Goal: Task Accomplishment & Management: Manage account settings

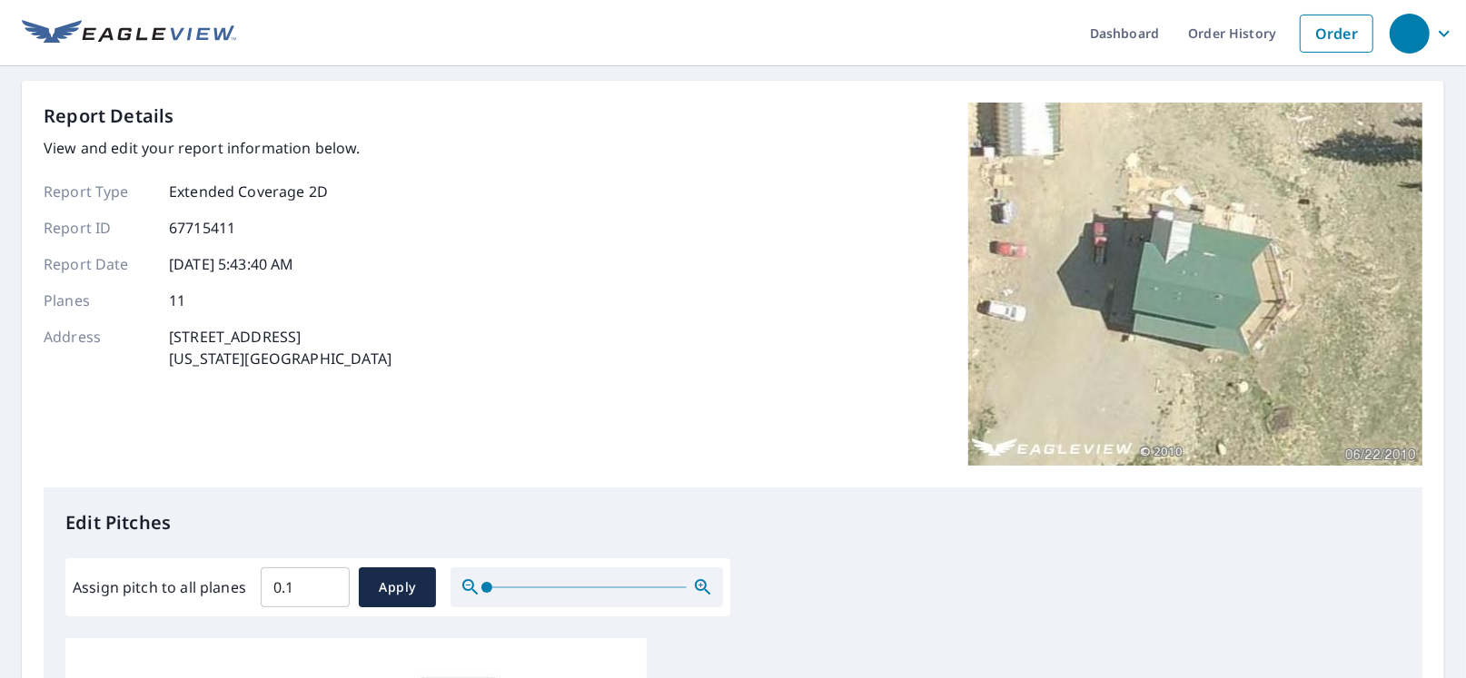
click at [326, 581] on input "0.1" at bounding box center [305, 587] width 89 height 51
click at [326, 581] on input "0.2" at bounding box center [305, 587] width 89 height 51
click at [326, 581] on input "0.3" at bounding box center [305, 587] width 89 height 51
click at [326, 581] on input "0.4" at bounding box center [305, 587] width 89 height 51
click at [326, 581] on input "0.5" at bounding box center [305, 587] width 89 height 51
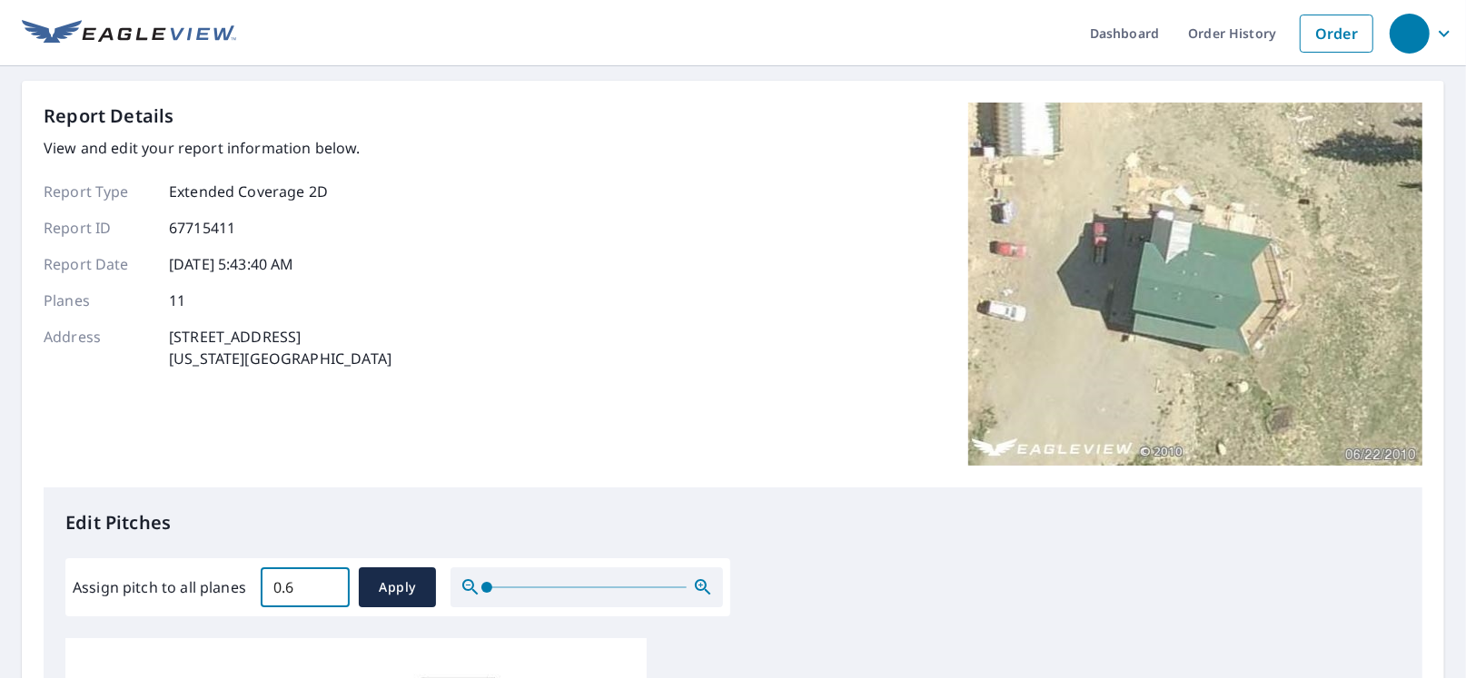
click at [326, 581] on input "0.6" at bounding box center [305, 587] width 89 height 51
click at [326, 581] on input "0.7" at bounding box center [305, 587] width 89 height 51
click at [326, 581] on input "0.8" at bounding box center [305, 587] width 89 height 51
click at [699, 586] on icon "button" at bounding box center [703, 588] width 22 height 22
click at [699, 587] on icon "button" at bounding box center [703, 588] width 22 height 22
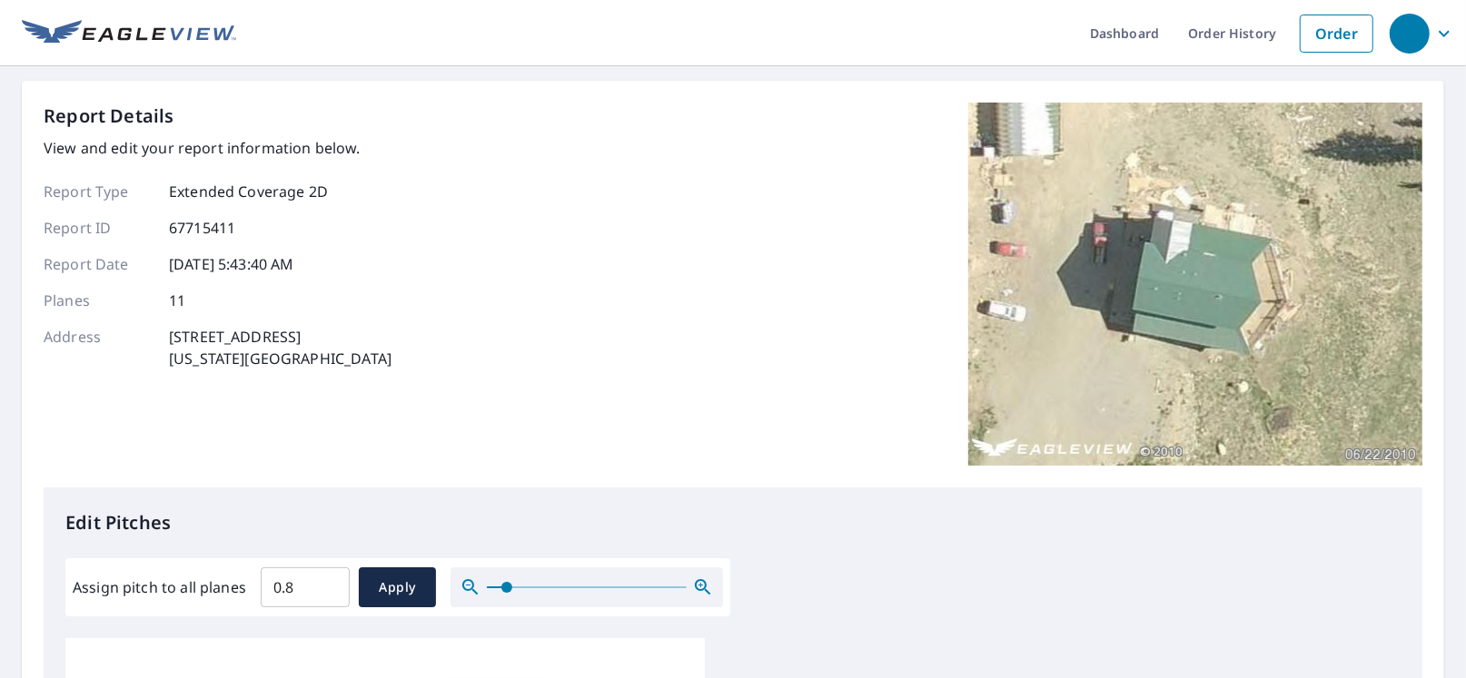
click at [699, 587] on icon "button" at bounding box center [703, 588] width 22 height 22
click at [678, 596] on div at bounding box center [586, 588] width 272 height 40
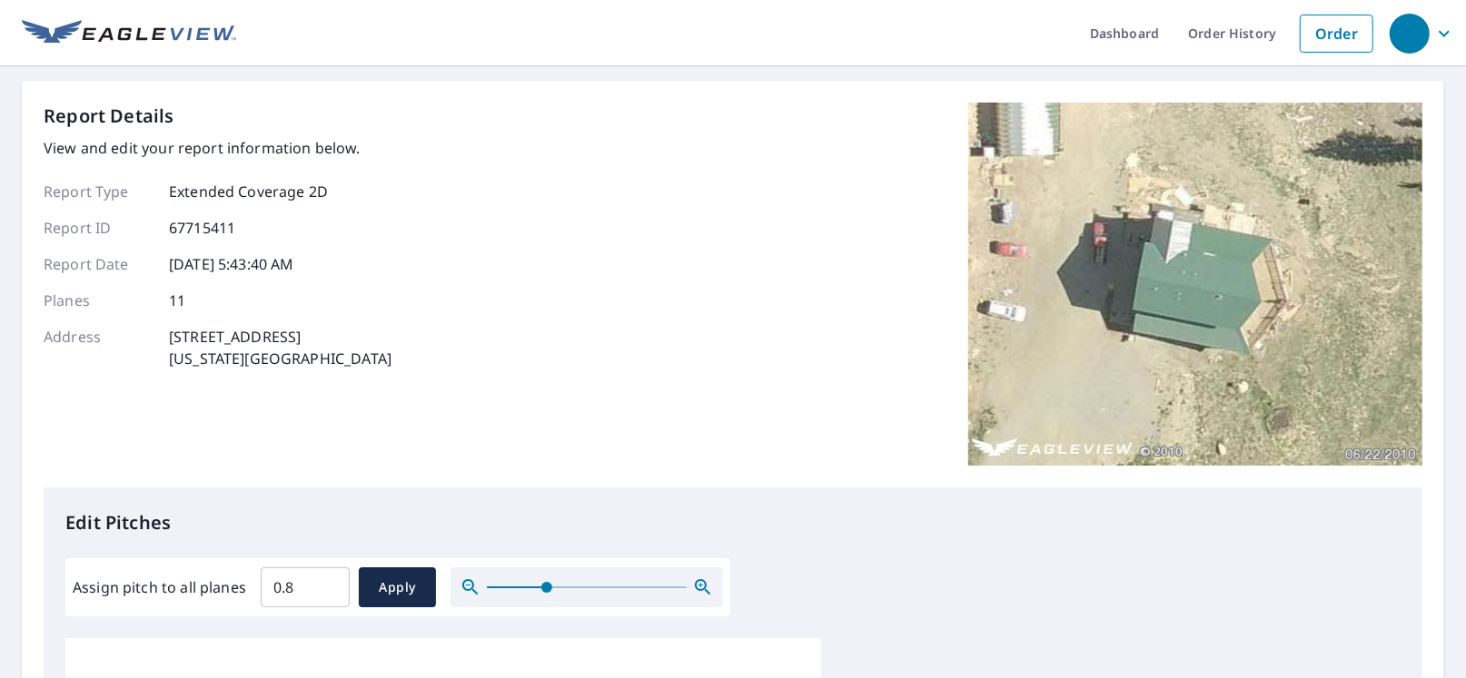
click at [678, 596] on div at bounding box center [586, 588] width 272 height 40
drag, startPoint x: 300, startPoint y: 592, endPoint x: 341, endPoint y: 569, distance: 46.7
click at [300, 593] on input "0.8" at bounding box center [305, 587] width 89 height 51
type input "0"
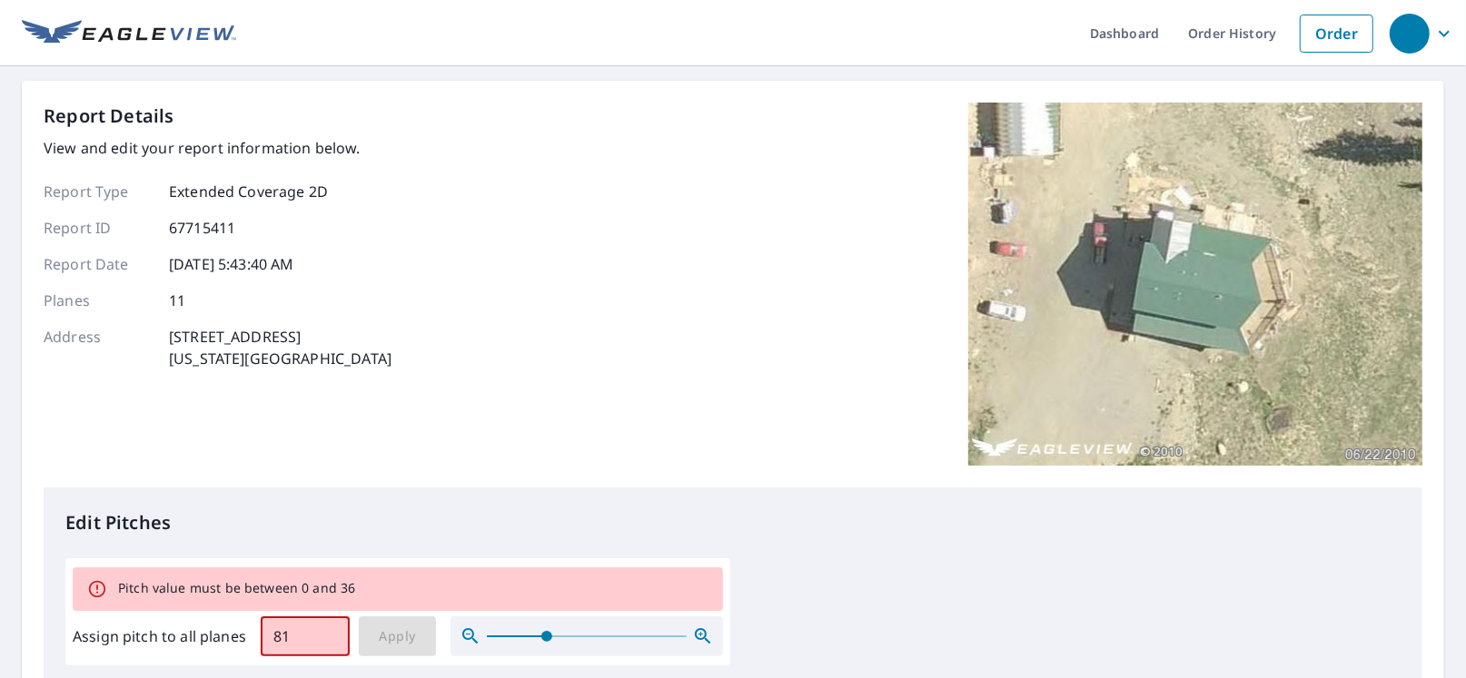
type input "8"
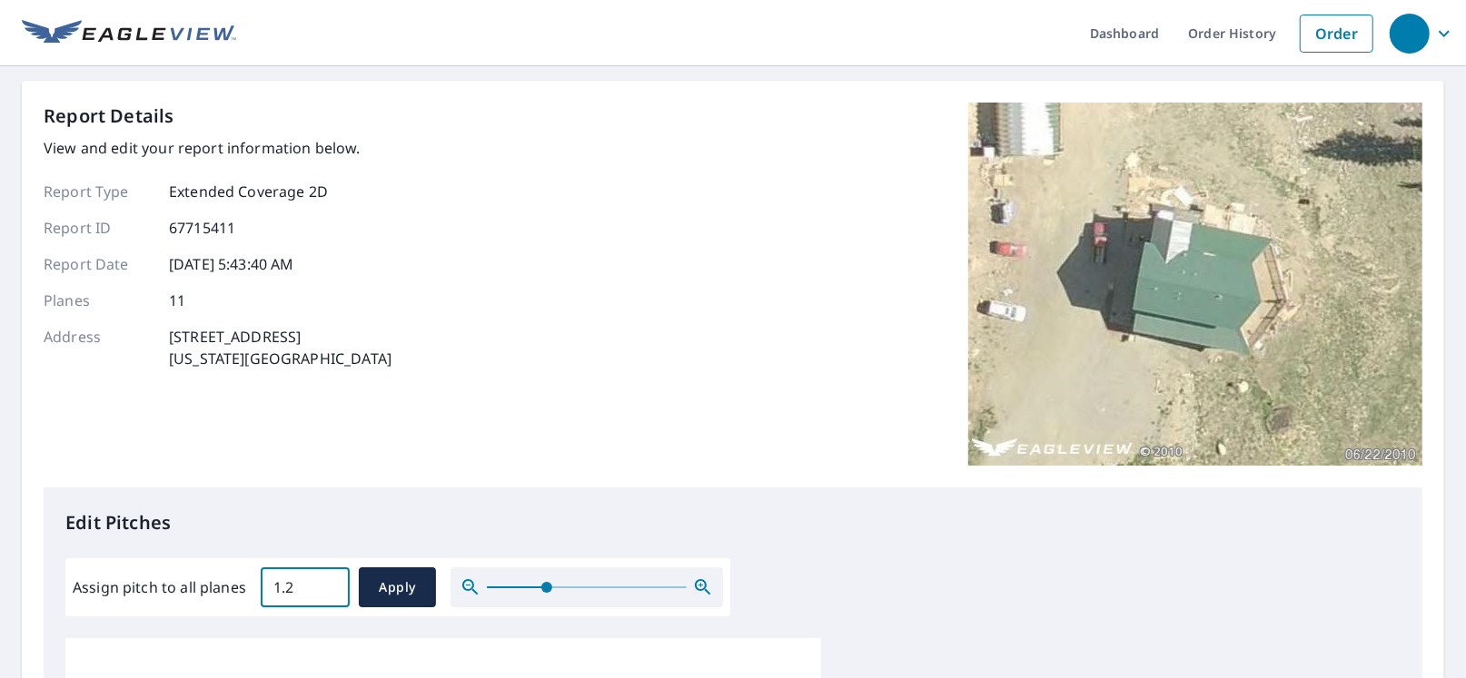
type input "1.2"
click at [402, 587] on span "Apply" at bounding box center [397, 588] width 48 height 23
type input "1.2"
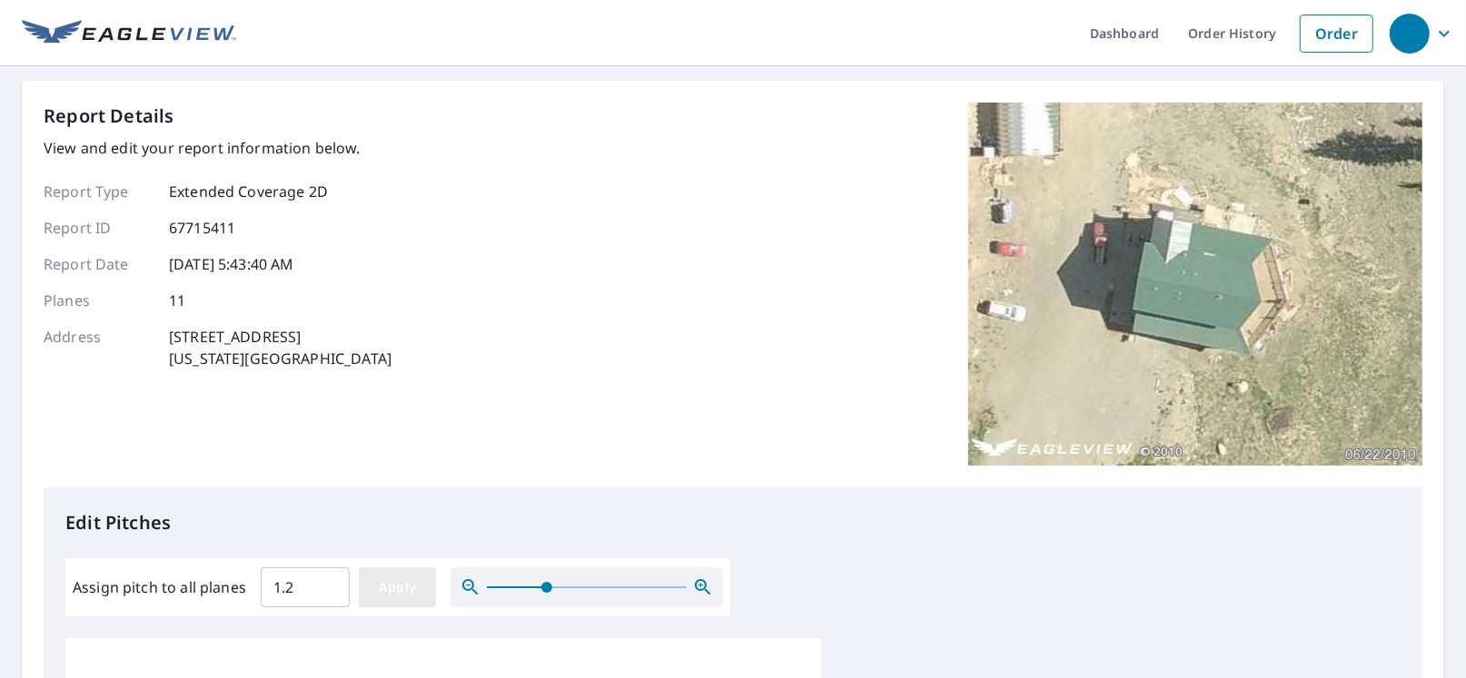
type input "1.2"
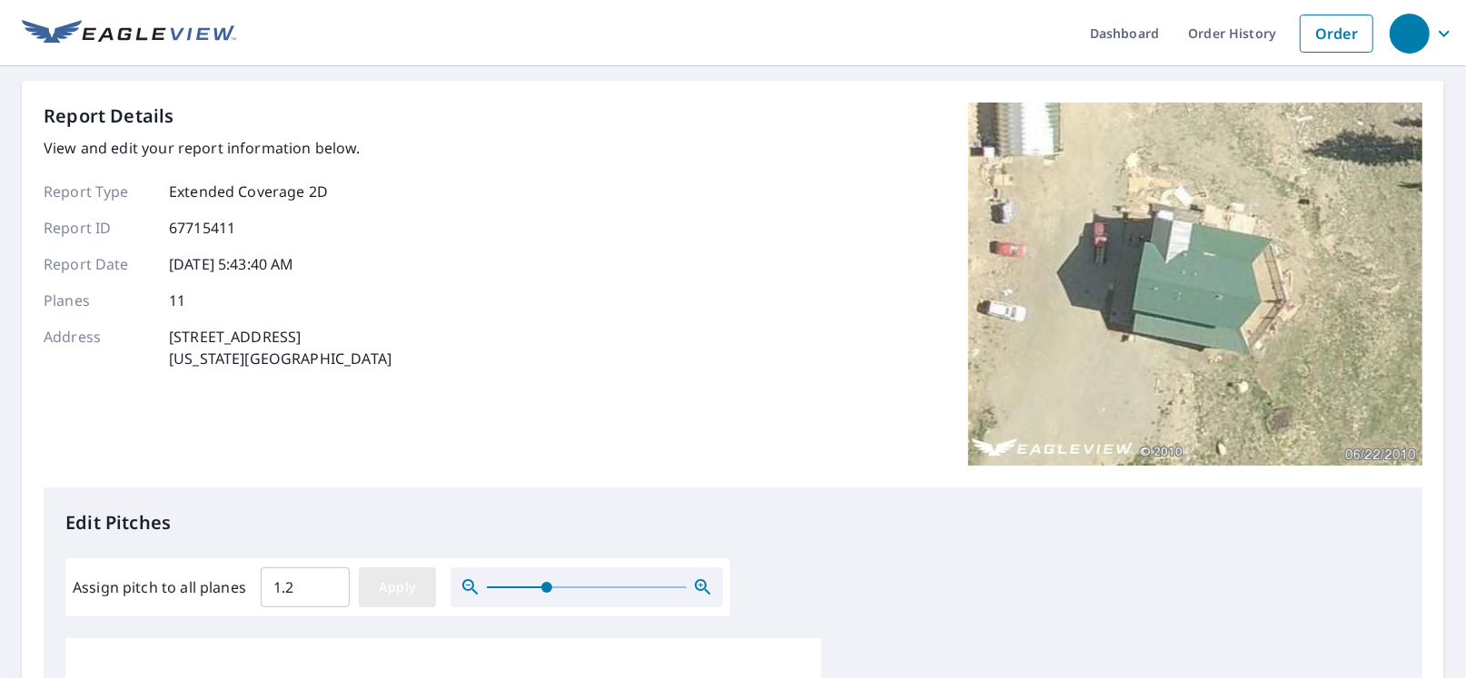
type input "1.2"
click at [391, 585] on span "Apply" at bounding box center [397, 588] width 48 height 23
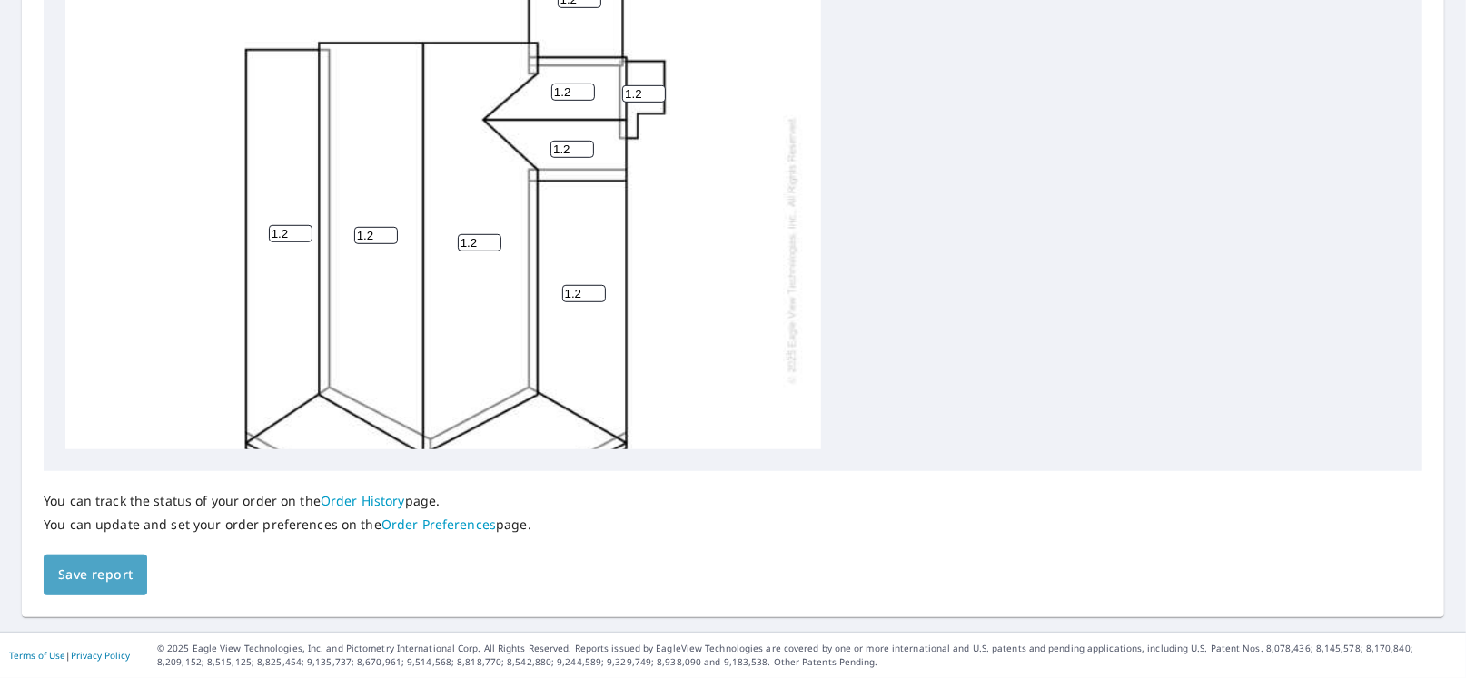
click at [120, 574] on span "Save report" at bounding box center [95, 575] width 74 height 23
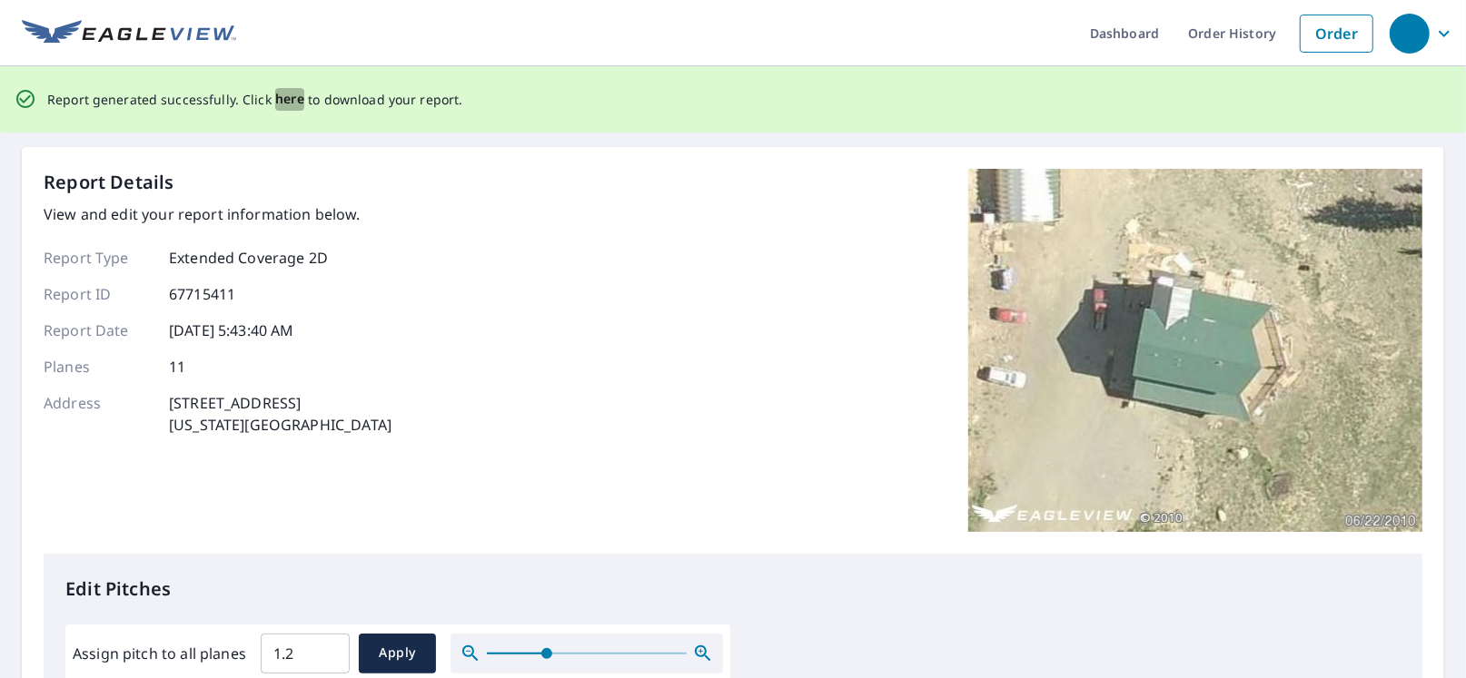
click at [289, 99] on span "here" at bounding box center [290, 99] width 30 height 23
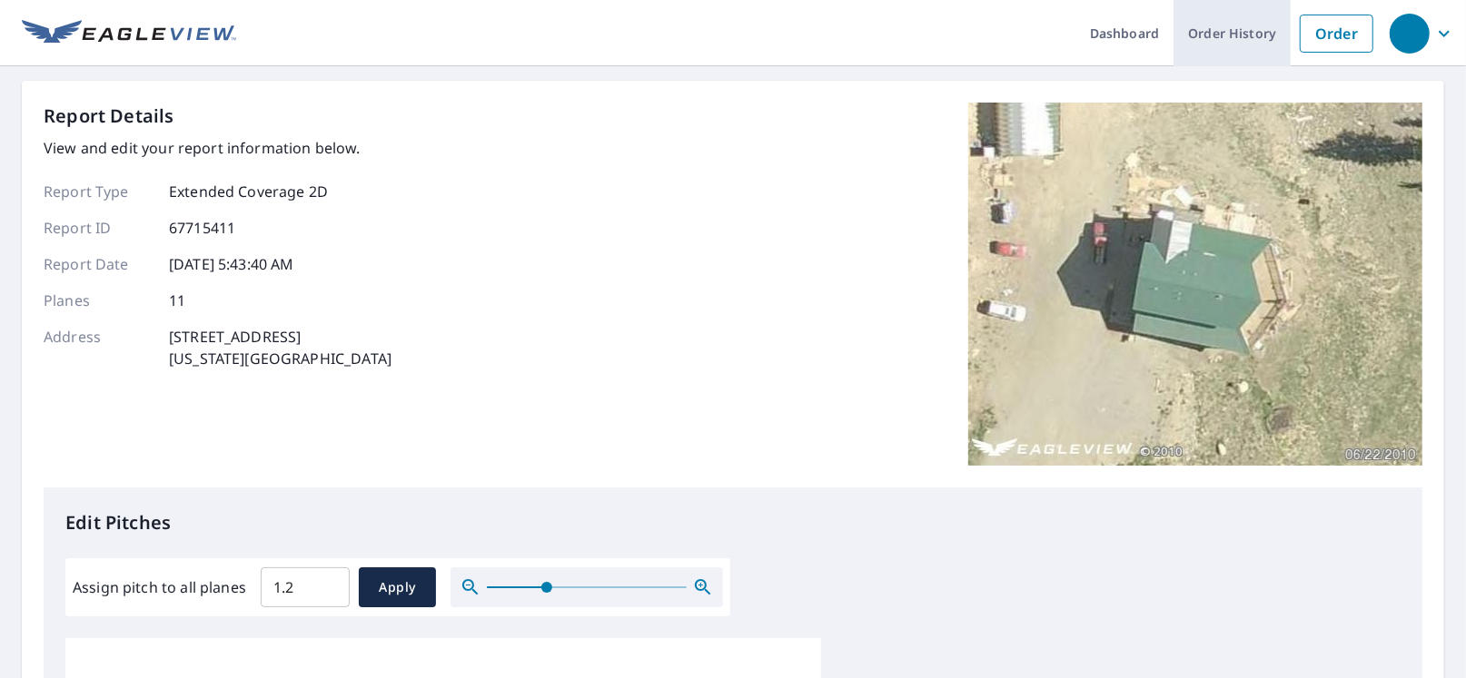
click at [1194, 35] on link "Order History" at bounding box center [1231, 33] width 117 height 66
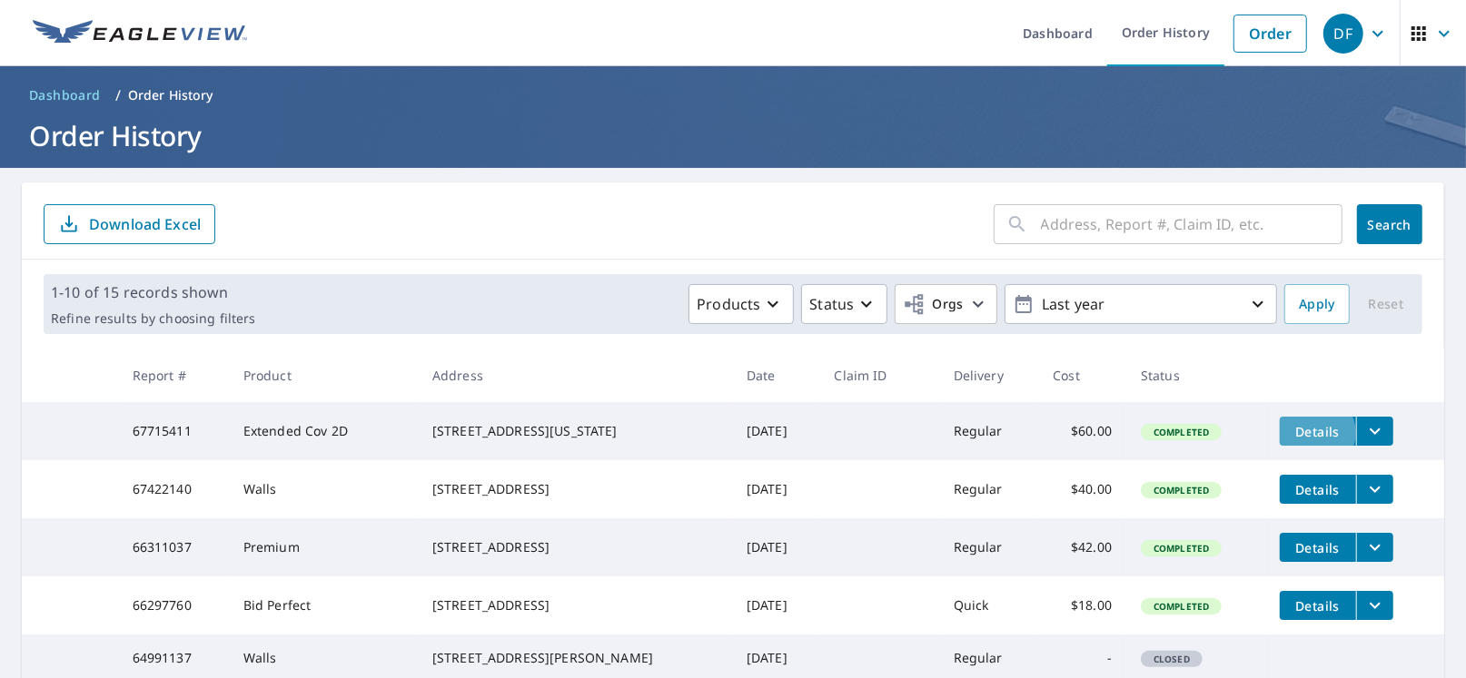
click at [1317, 433] on span "Details" at bounding box center [1317, 431] width 54 height 17
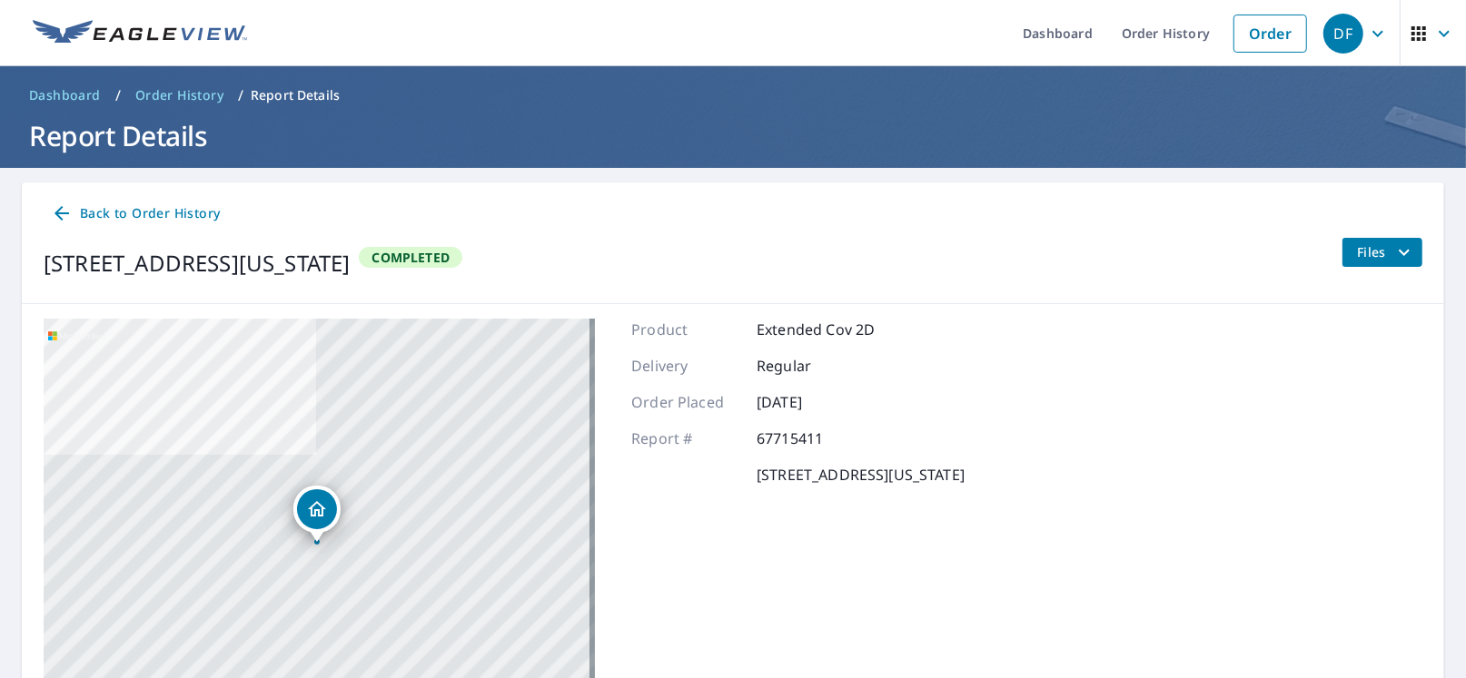
click at [185, 210] on span "Back to Order History" at bounding box center [135, 214] width 169 height 23
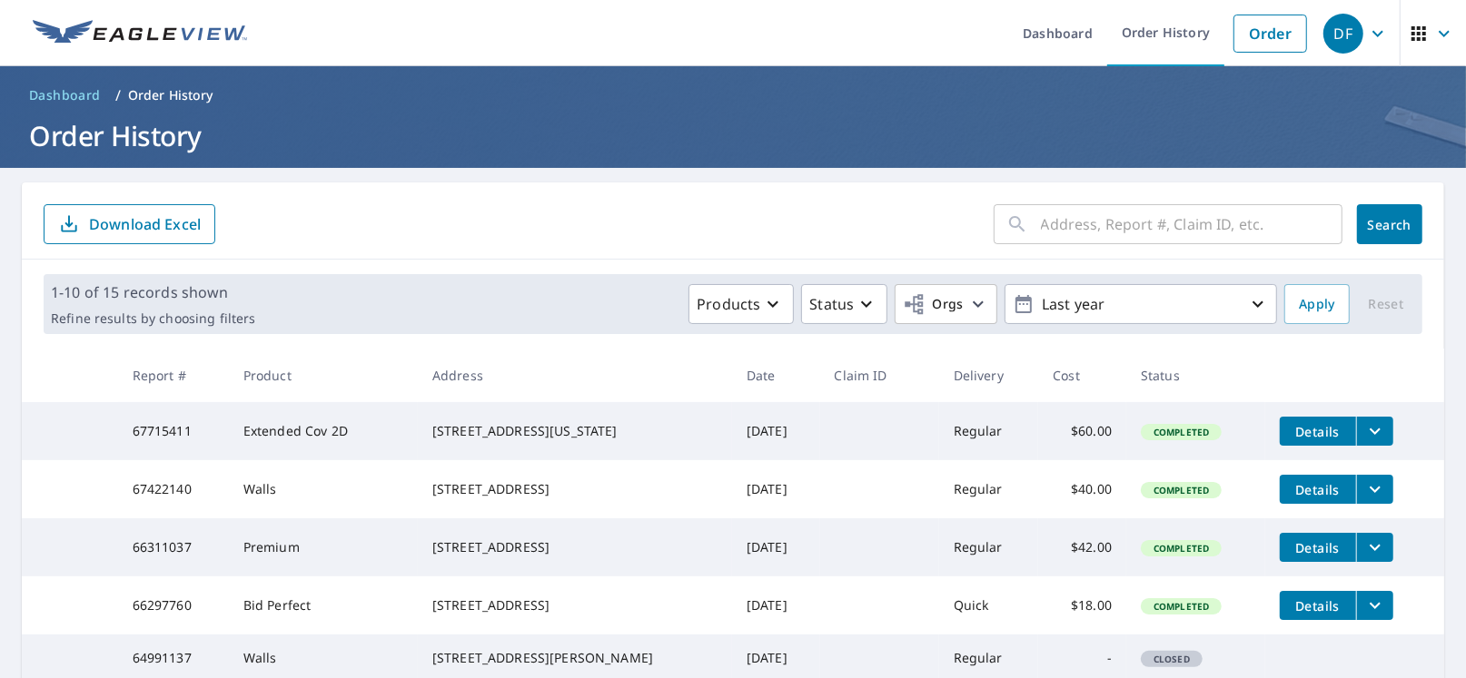
click at [165, 434] on td "67715411" at bounding box center [173, 431] width 111 height 58
click at [1367, 33] on icon "button" at bounding box center [1378, 34] width 22 height 22
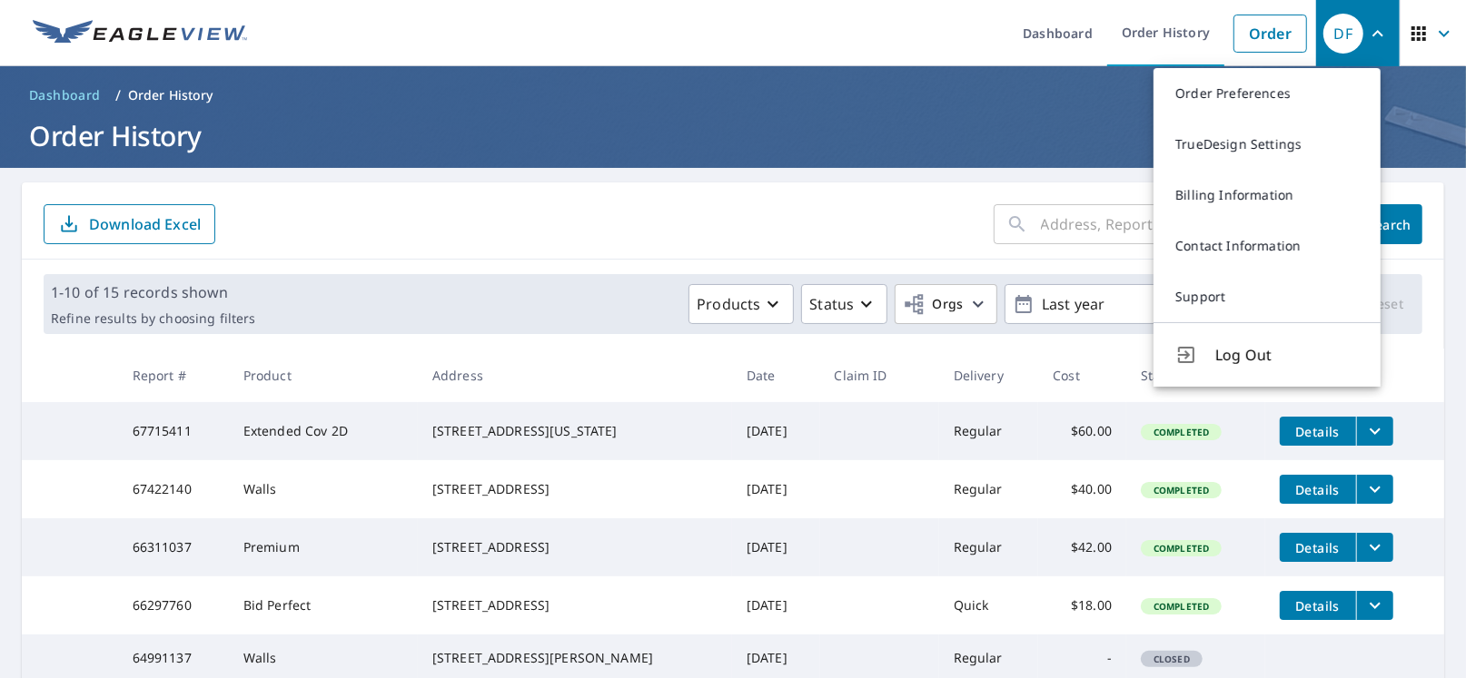
click at [983, 133] on h1 "Order History" at bounding box center [733, 135] width 1422 height 37
